Goal: Task Accomplishment & Management: Complete application form

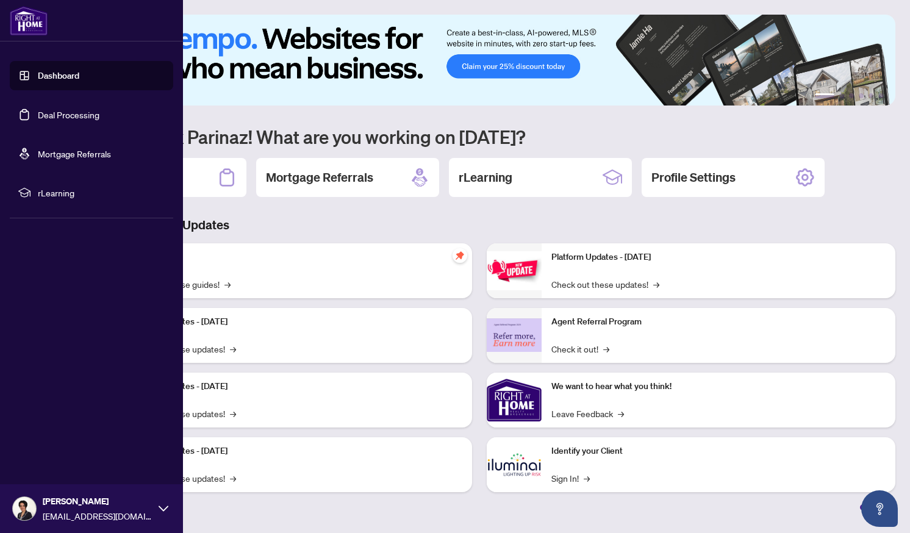
click at [46, 117] on link "Deal Processing" at bounding box center [69, 114] width 62 height 11
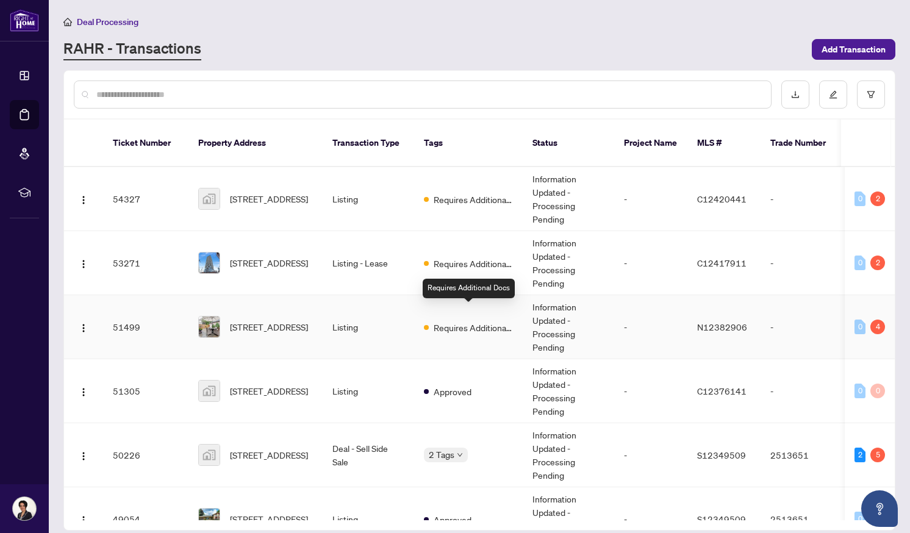
click at [480, 321] on span "Requires Additional Docs" at bounding box center [473, 327] width 79 height 13
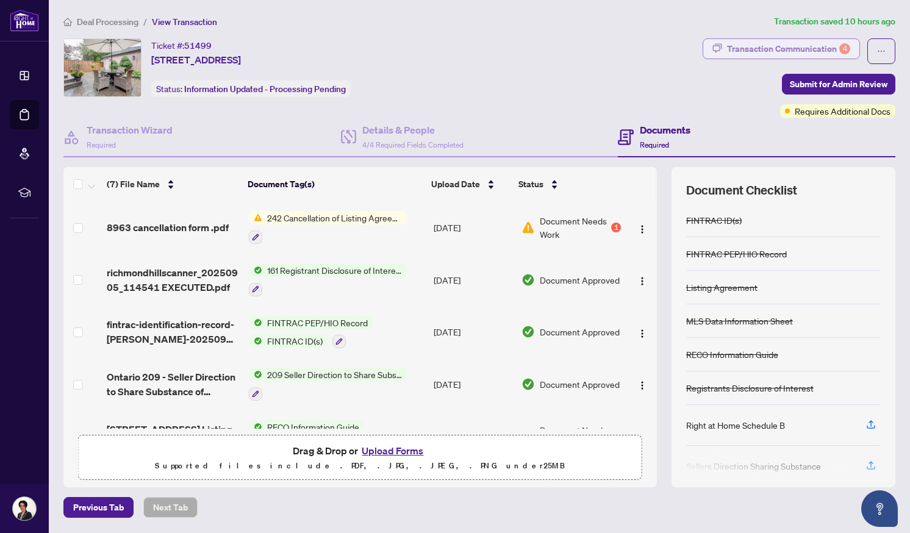
click at [790, 48] on div "Transaction Communication 4" at bounding box center [788, 49] width 123 height 20
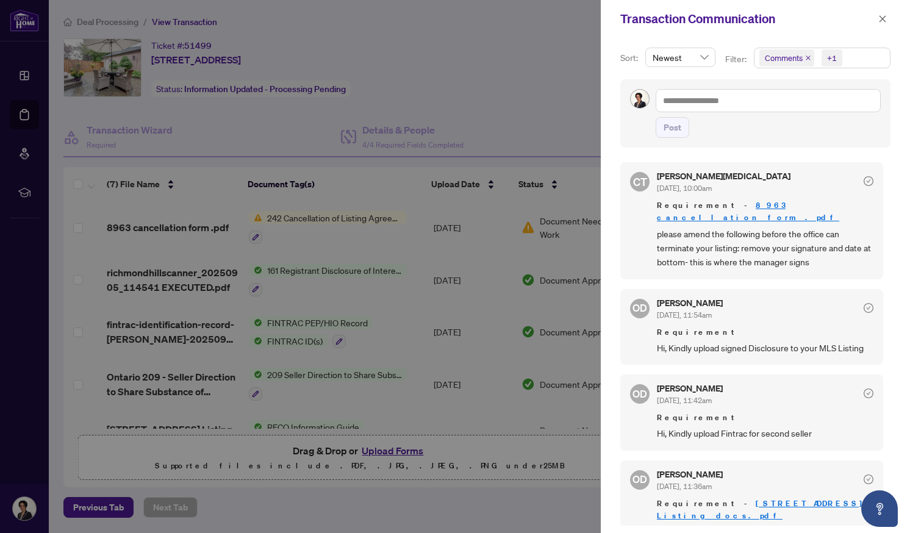
click at [741, 207] on link "8963 cancellation form .pdf" at bounding box center [748, 211] width 182 height 23
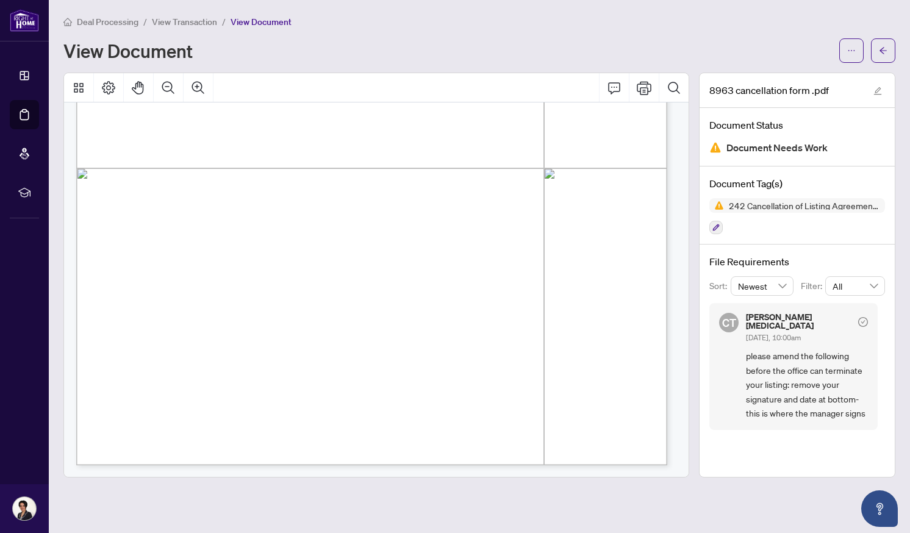
scroll to position [415, 0]
click at [638, 84] on icon "Print" at bounding box center [644, 88] width 15 height 15
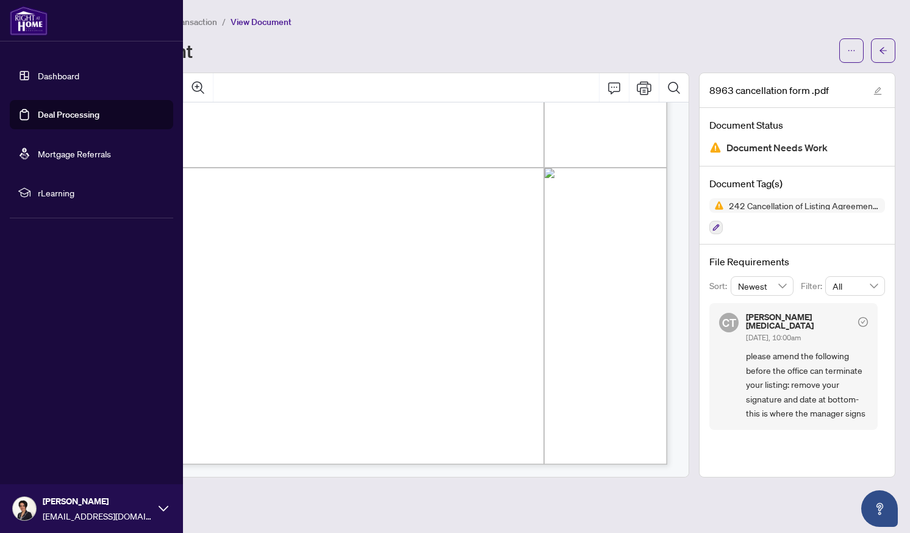
click at [44, 112] on link "Deal Processing" at bounding box center [69, 114] width 62 height 11
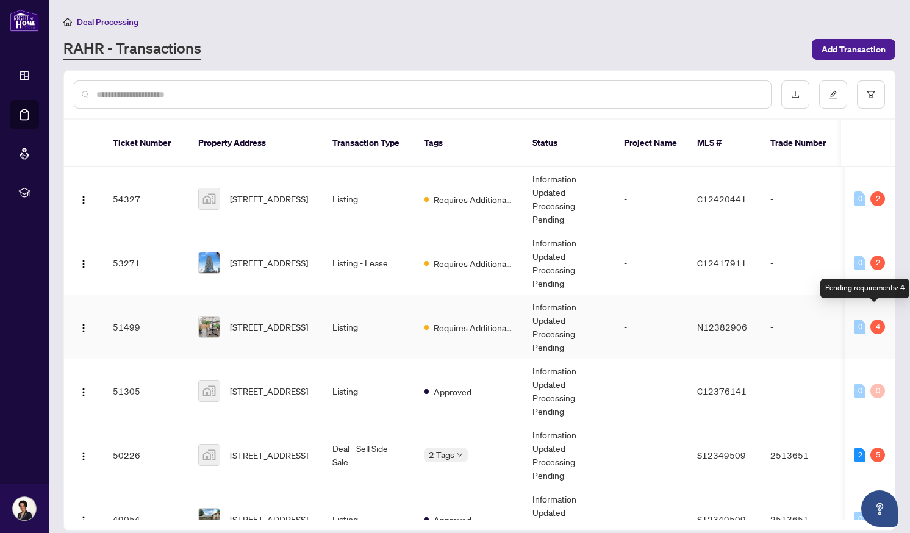
click at [874, 320] on div "4" at bounding box center [878, 327] width 15 height 15
click at [319, 311] on td "[STREET_ADDRESS]" at bounding box center [256, 327] width 134 height 64
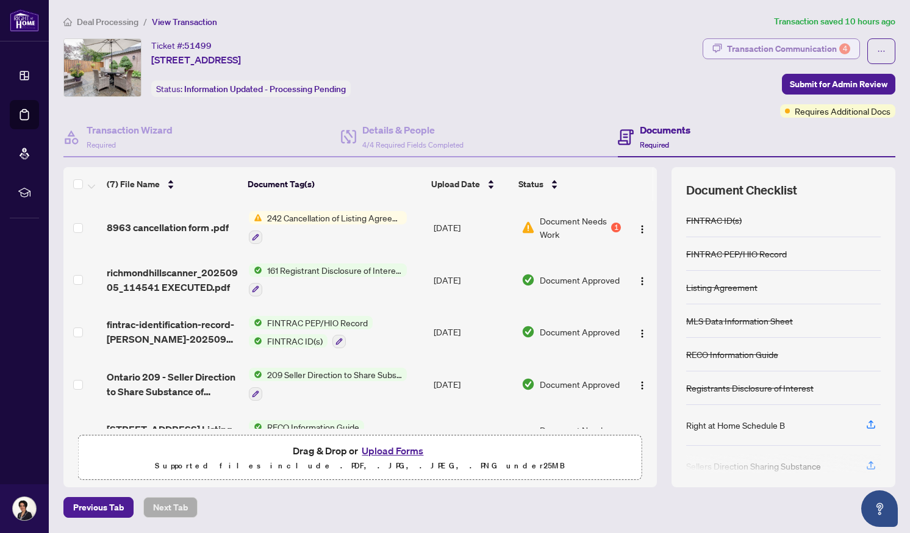
click at [809, 46] on div "Transaction Communication 4" at bounding box center [788, 49] width 123 height 20
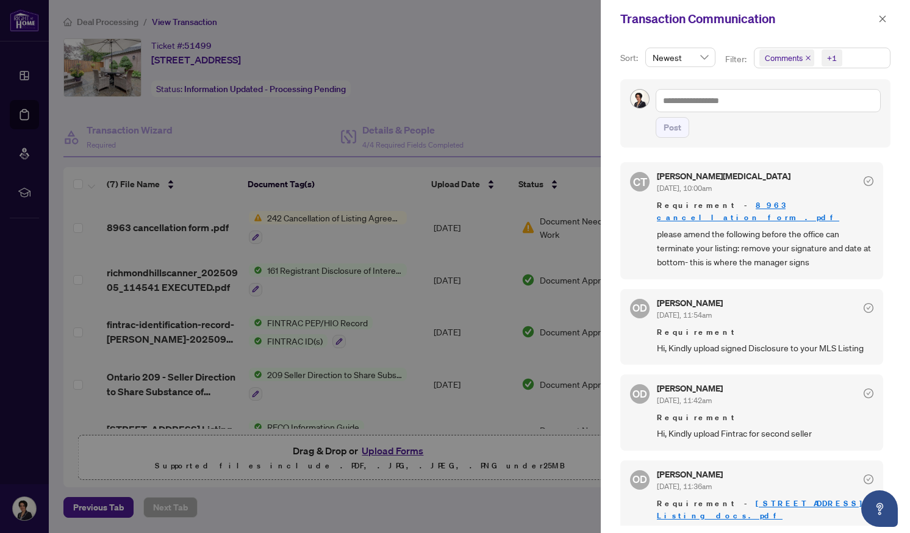
click at [489, 70] on div at bounding box center [455, 266] width 910 height 533
click at [882, 16] on icon "close" at bounding box center [883, 19] width 9 height 9
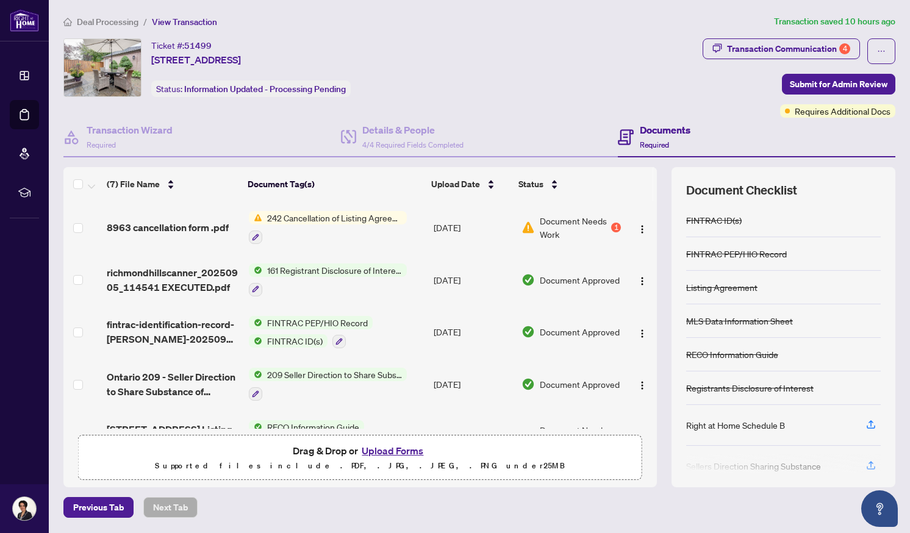
click at [555, 224] on span "Document Needs Work" at bounding box center [575, 227] width 70 height 27
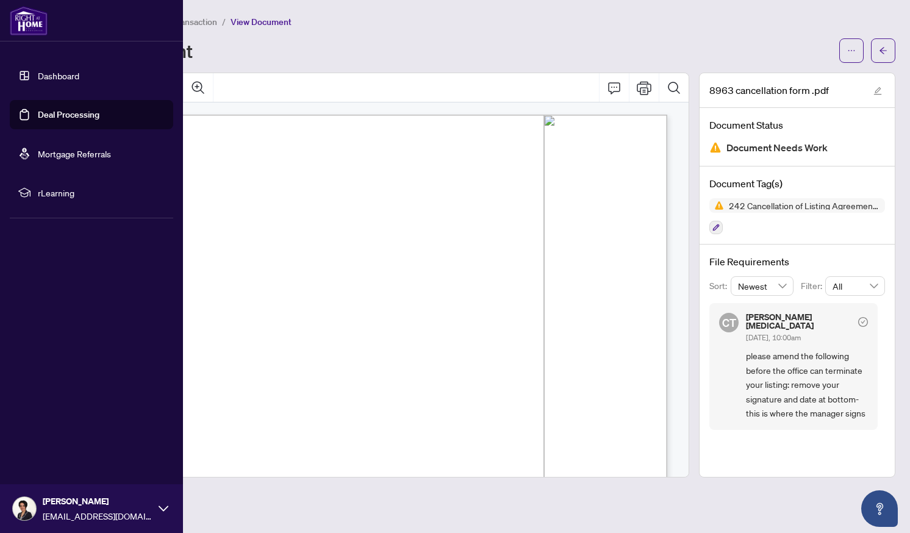
click at [38, 109] on link "Deal Processing" at bounding box center [69, 114] width 62 height 11
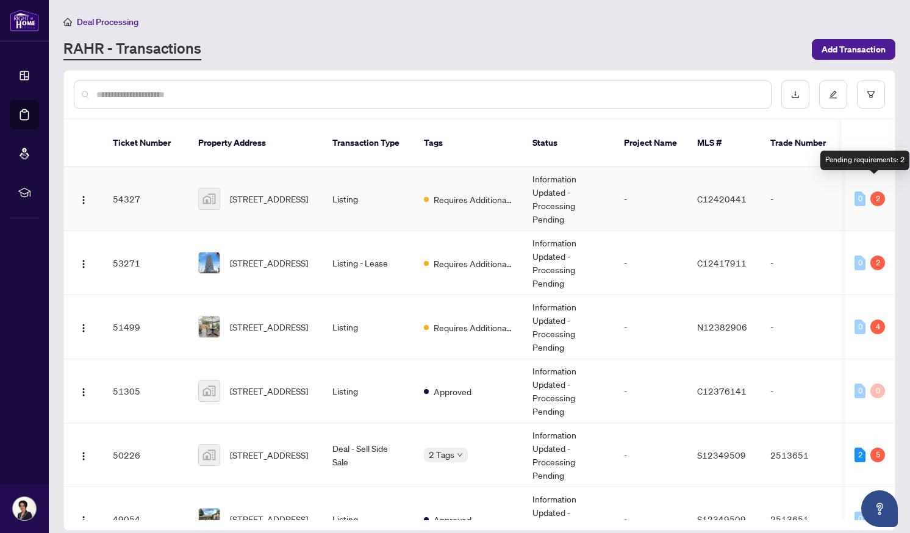
click at [871, 192] on div "2" at bounding box center [878, 199] width 15 height 15
click at [384, 188] on td "Listing" at bounding box center [369, 199] width 92 height 64
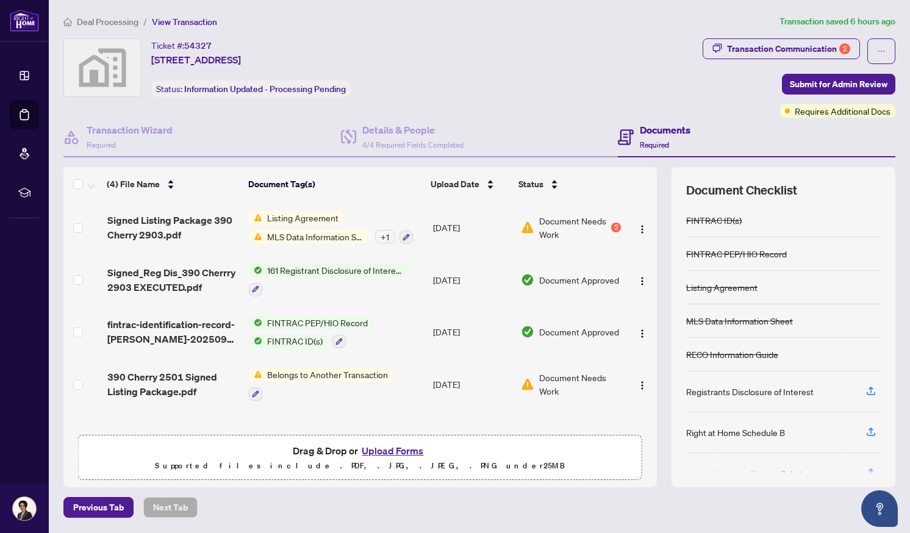
click at [317, 218] on span "Listing Agreement" at bounding box center [302, 217] width 81 height 13
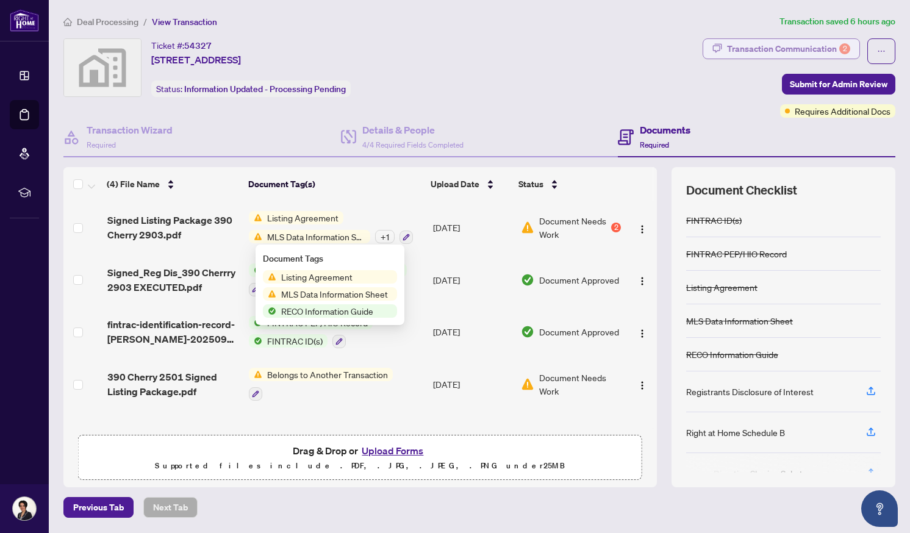
click at [793, 46] on div "Transaction Communication 2" at bounding box center [788, 49] width 123 height 20
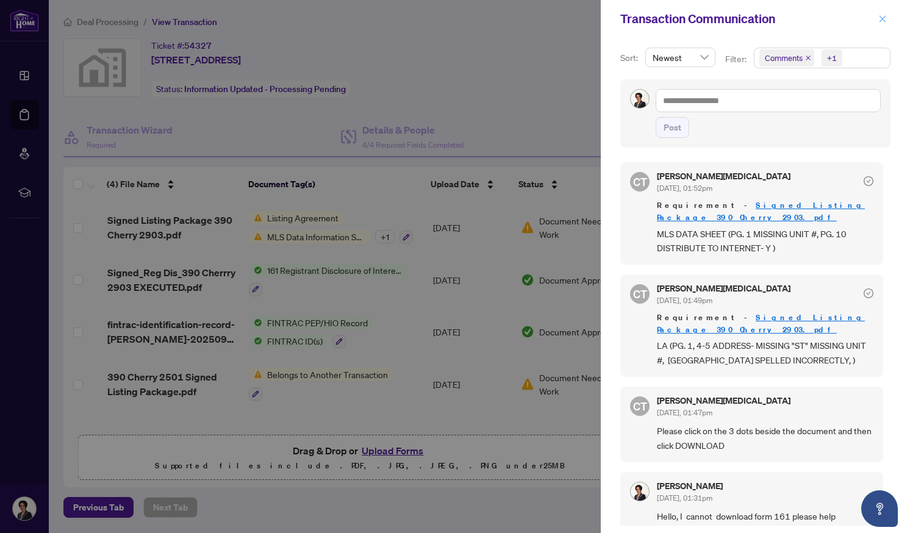
click at [879, 18] on icon "close" at bounding box center [883, 19] width 9 height 9
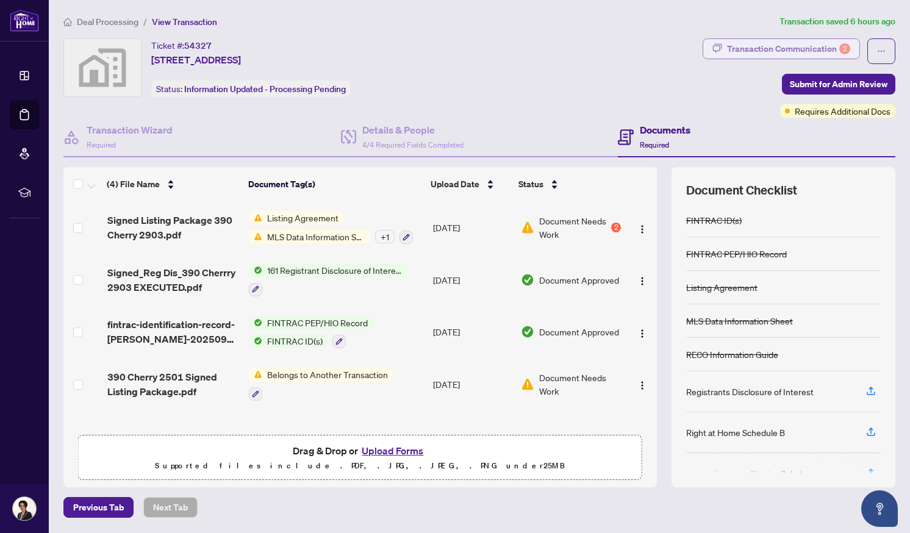
click at [771, 47] on div "Transaction Communication 2" at bounding box center [788, 49] width 123 height 20
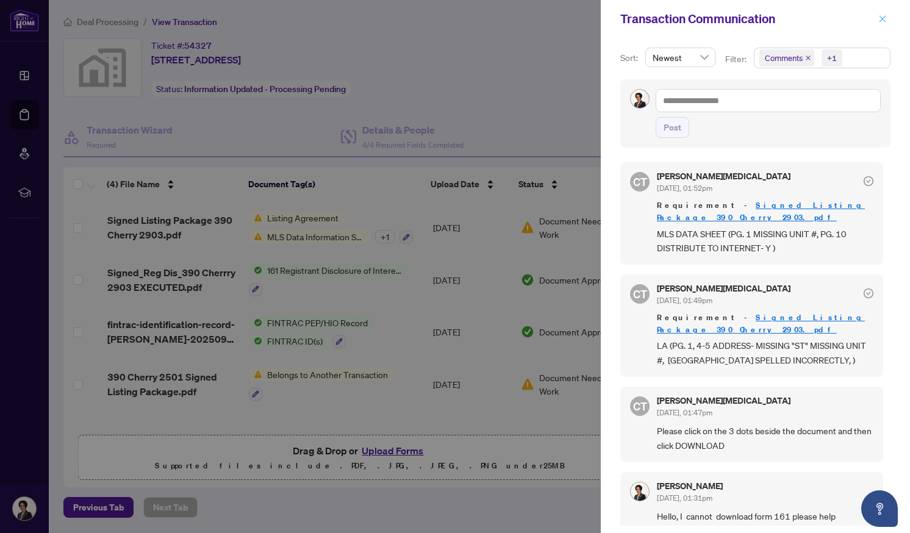
click at [885, 17] on icon "close" at bounding box center [883, 19] width 9 height 9
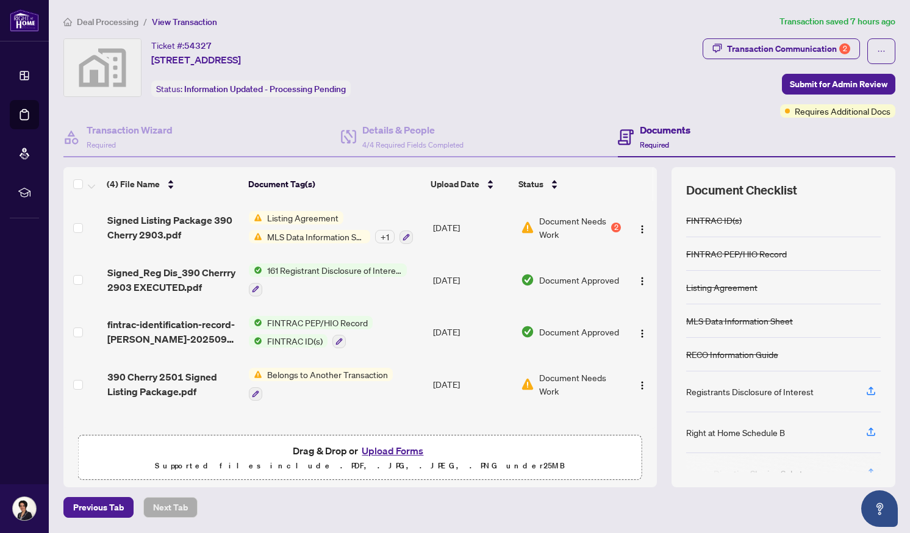
click at [399, 449] on button "Upload Forms" at bounding box center [392, 451] width 69 height 16
click at [395, 450] on button "Upload Forms" at bounding box center [392, 451] width 69 height 16
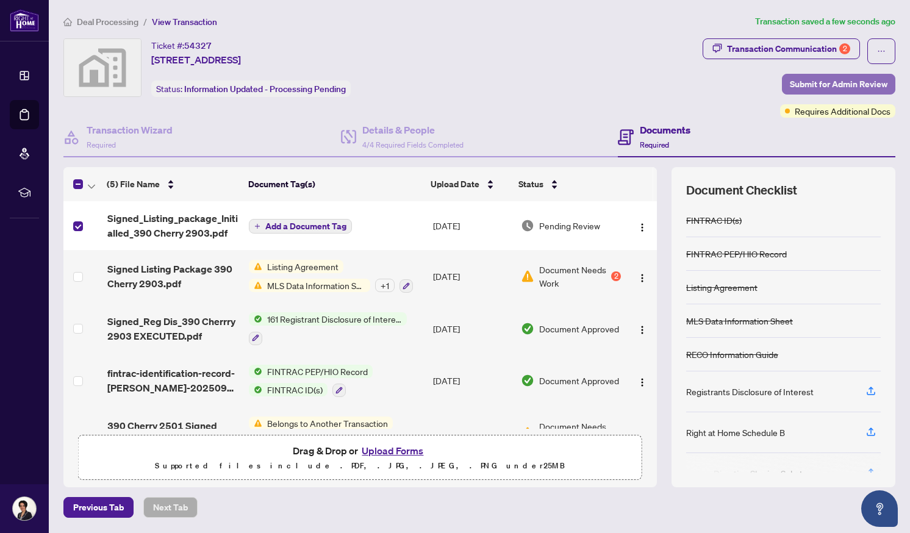
click at [849, 80] on span "Submit for Admin Review" at bounding box center [839, 84] width 98 height 20
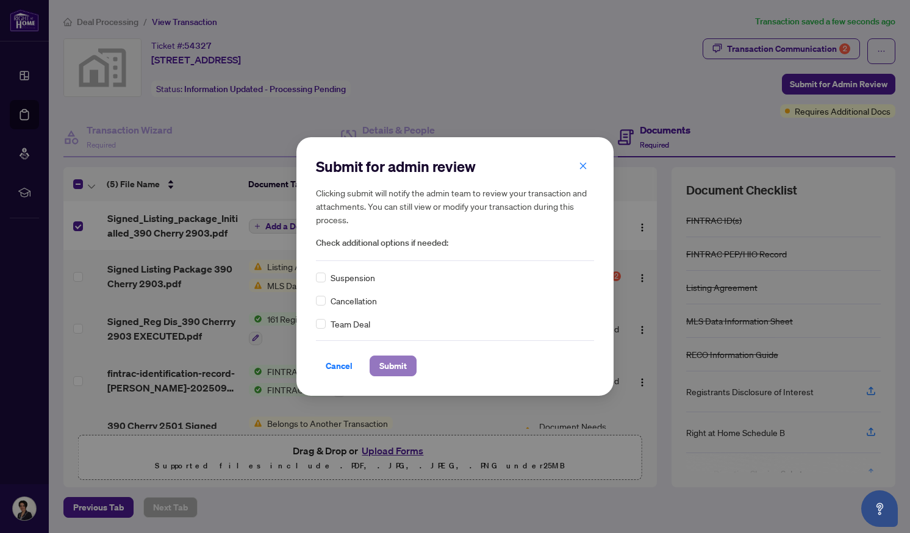
click at [403, 362] on span "Submit" at bounding box center [393, 366] width 27 height 20
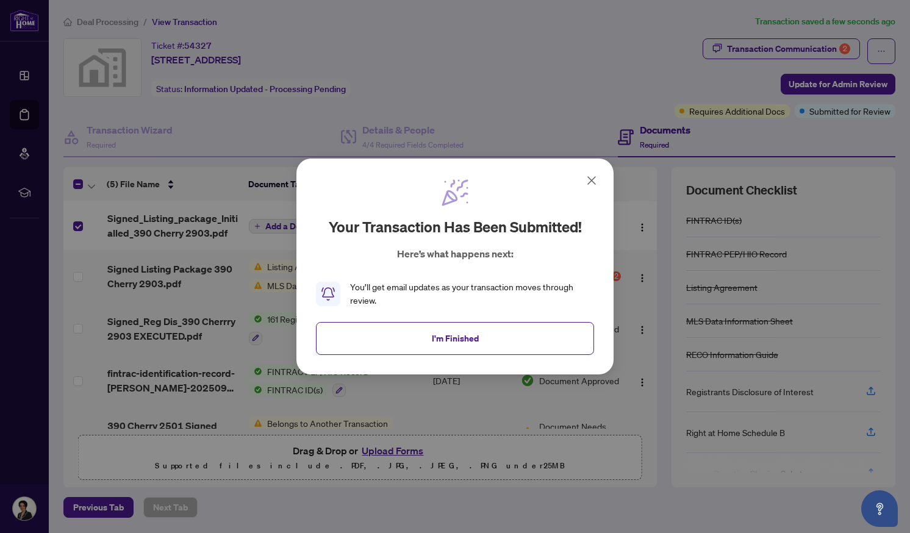
click at [594, 181] on icon at bounding box center [592, 180] width 15 height 15
